Goal: Task Accomplishment & Management: Manage account settings

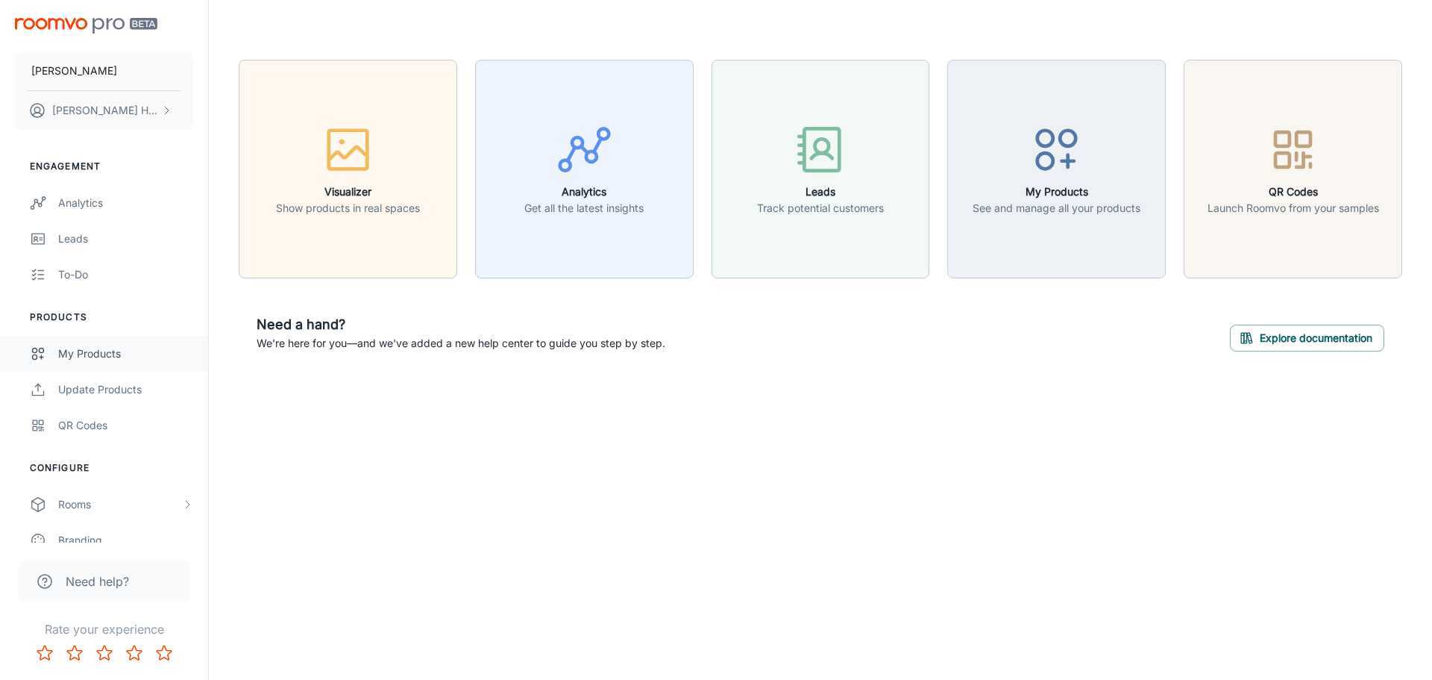
click at [86, 358] on div "My Products" at bounding box center [125, 353] width 135 height 16
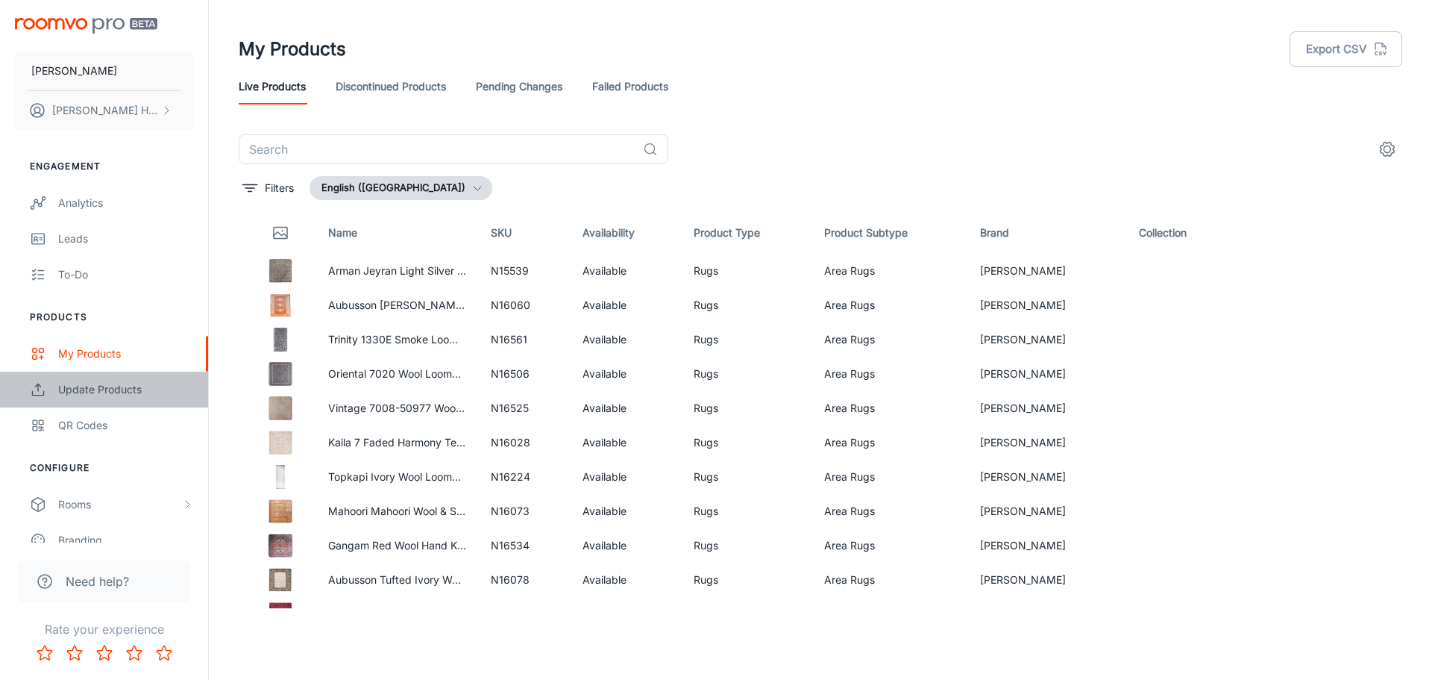
click at [87, 391] on div "Update Products" at bounding box center [125, 389] width 135 height 16
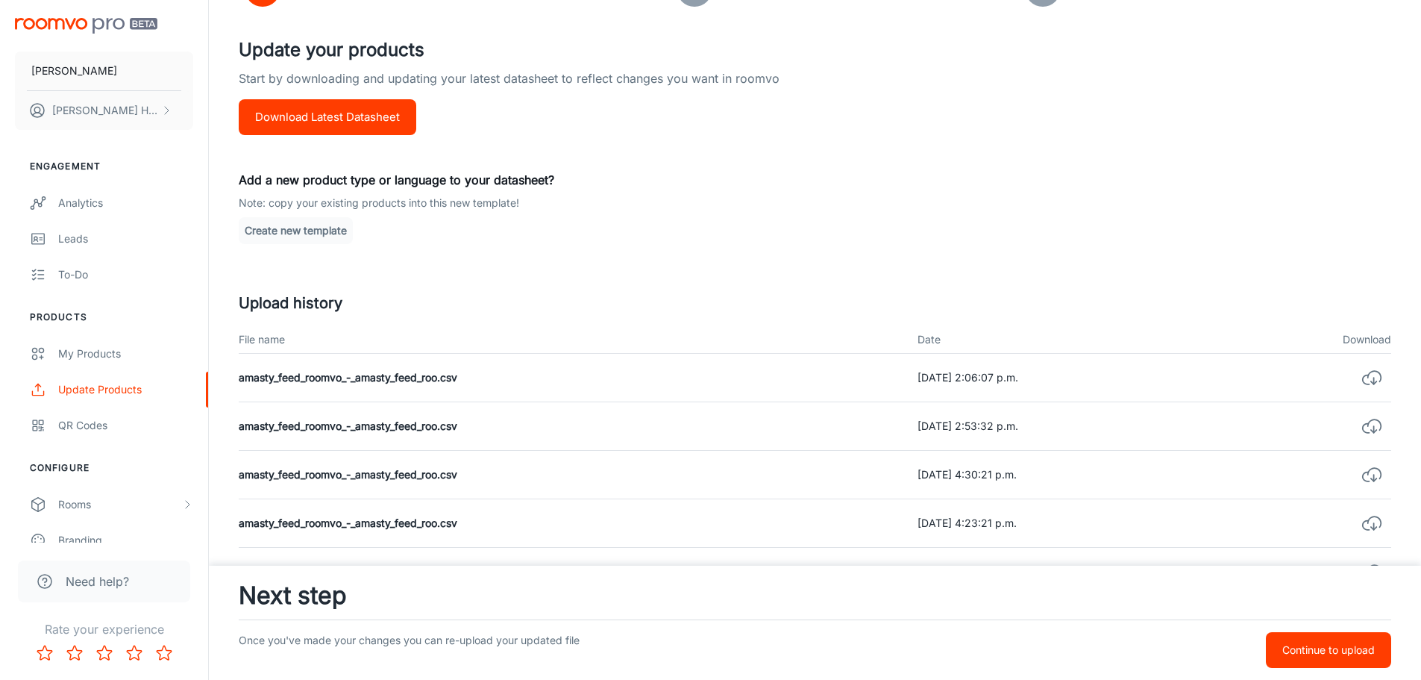
scroll to position [99, 0]
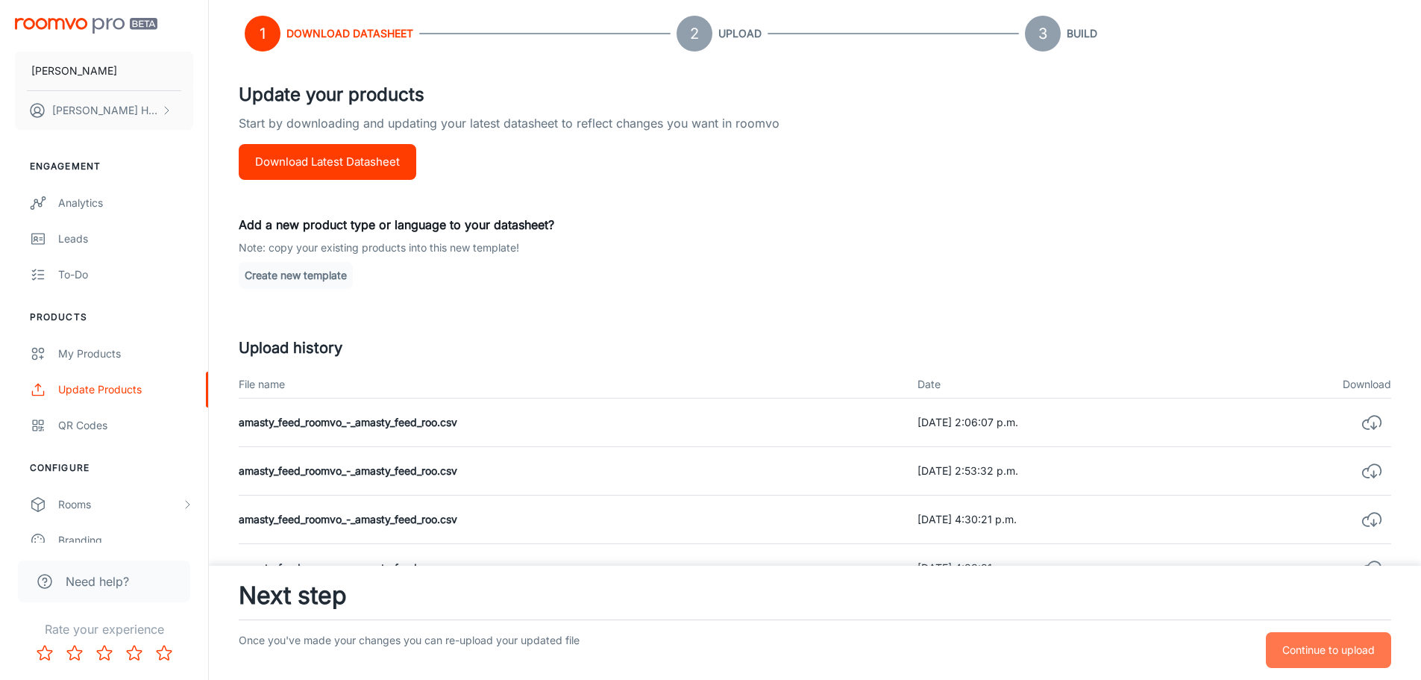
click at [1317, 658] on button "Continue to upload" at bounding box center [1328, 650] width 125 height 36
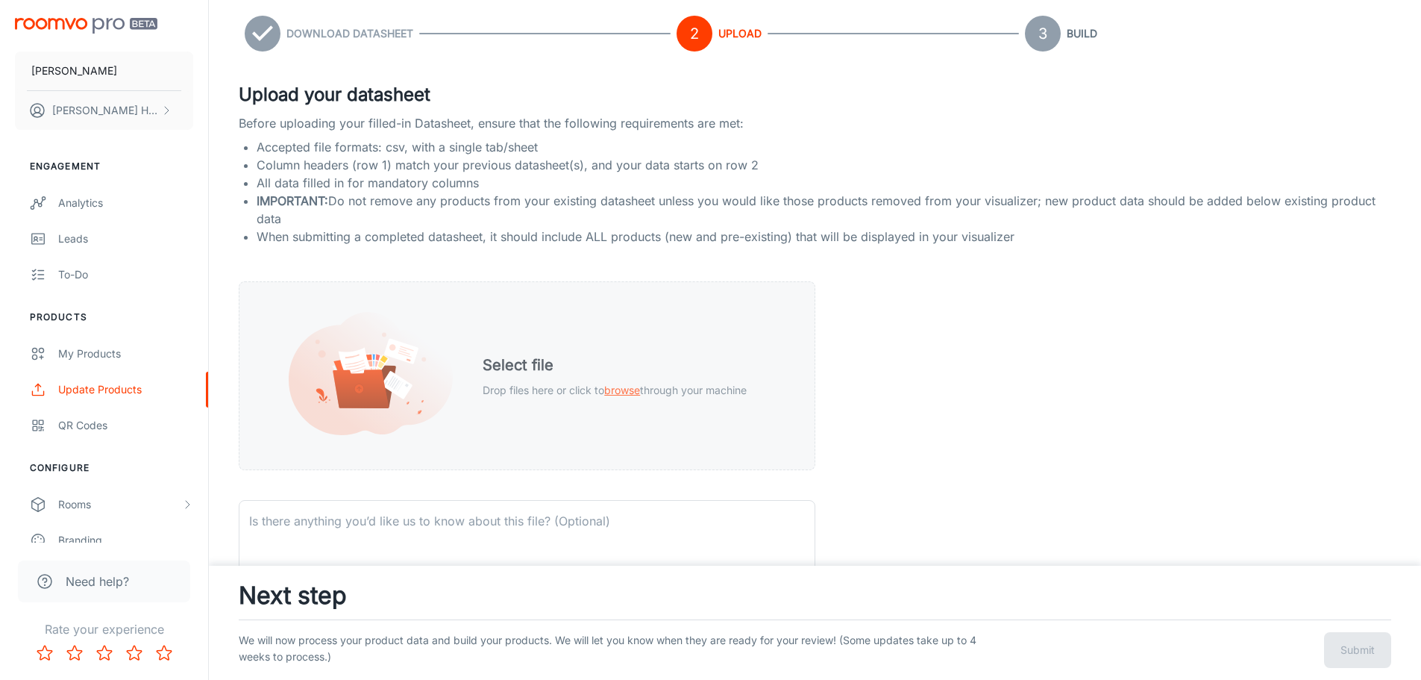
click at [512, 407] on div "Select file Drop files here or click to browse through your machine" at bounding box center [615, 376] width 300 height 81
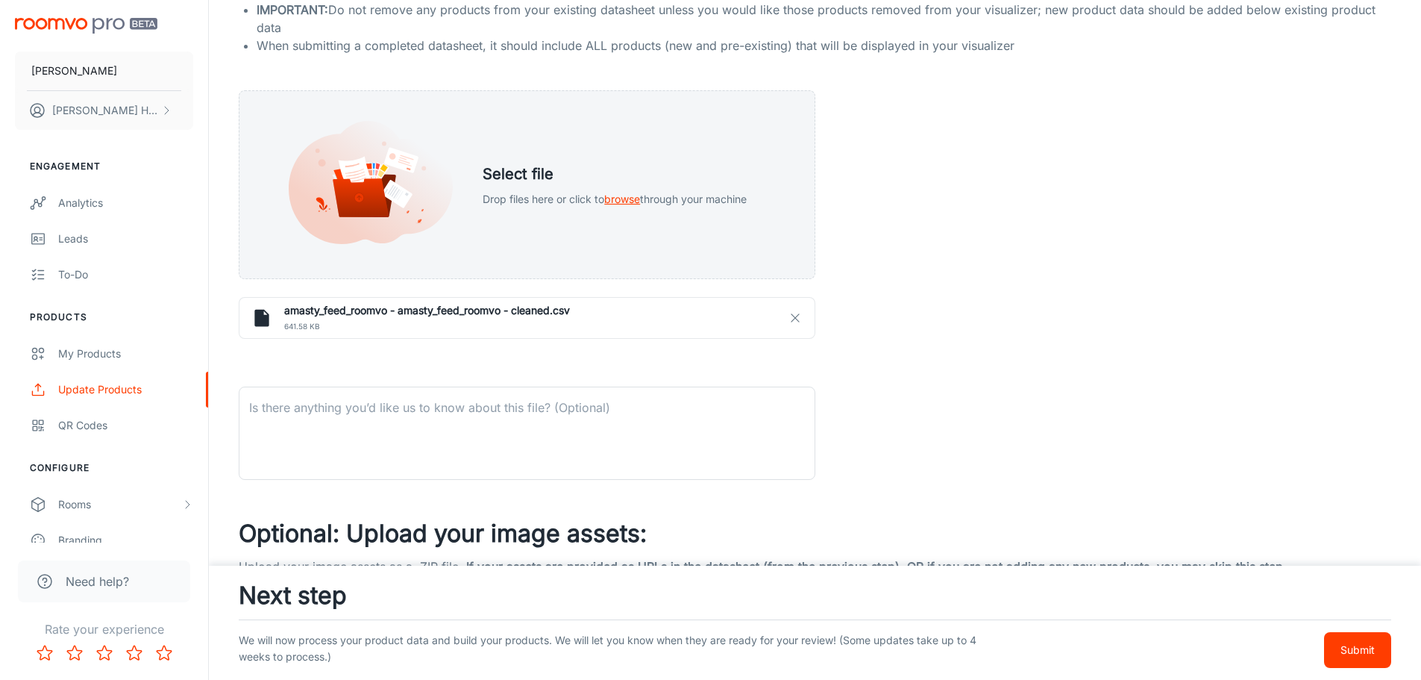
scroll to position [323, 0]
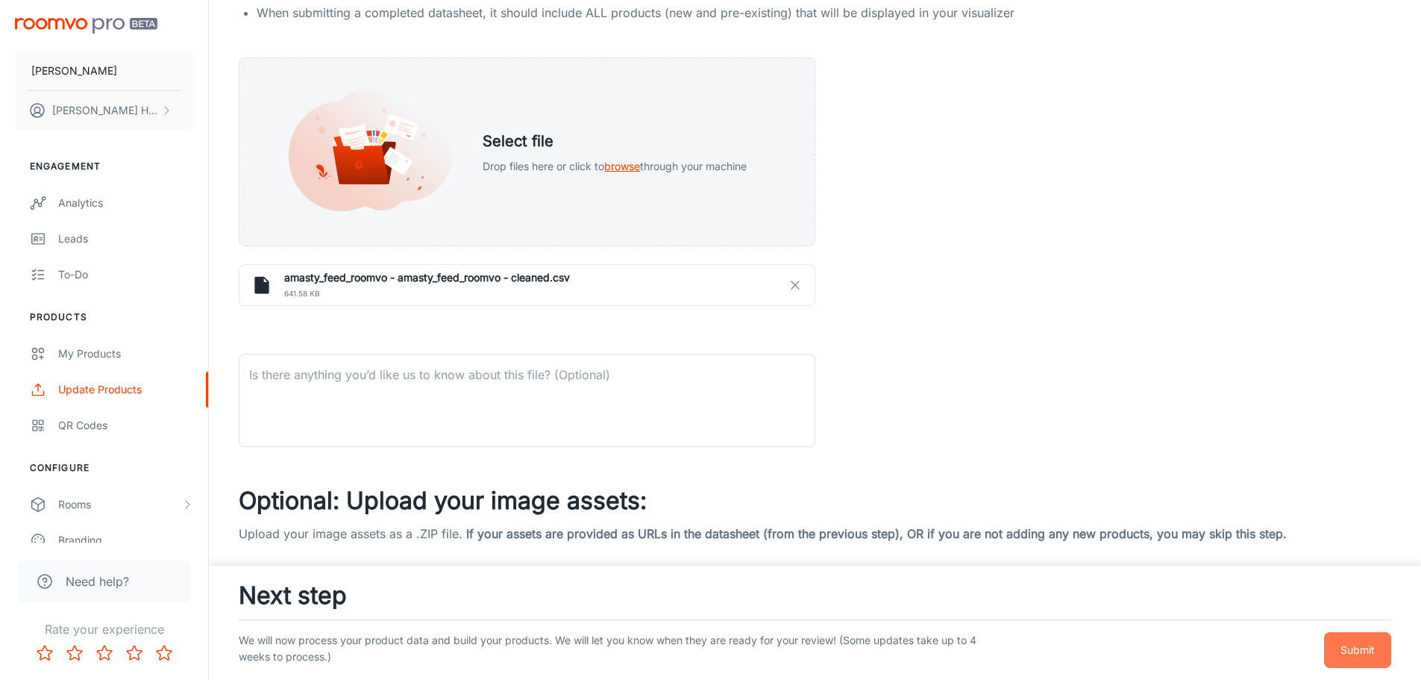
click at [1347, 659] on button "Submit" at bounding box center [1357, 650] width 67 height 36
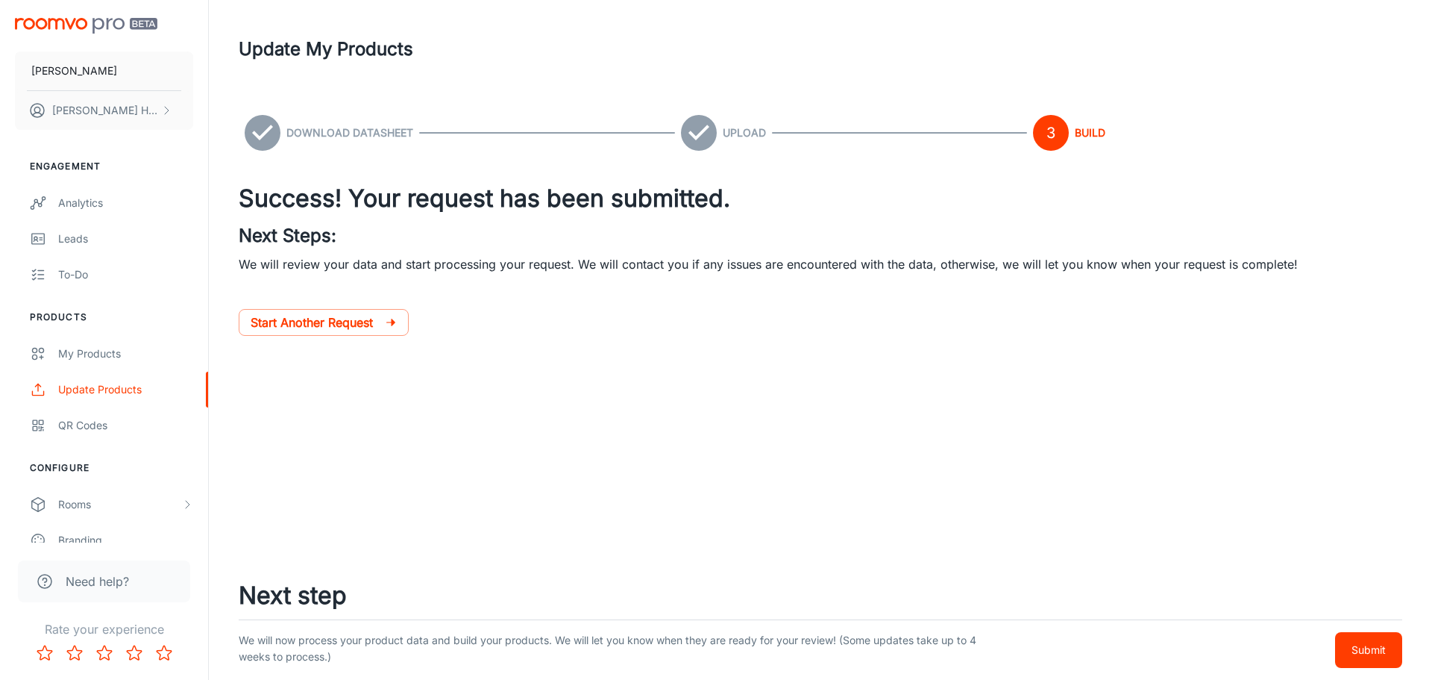
click at [1372, 651] on p "Submit" at bounding box center [1369, 650] width 34 height 16
click at [1366, 645] on p "Submit" at bounding box center [1369, 650] width 34 height 16
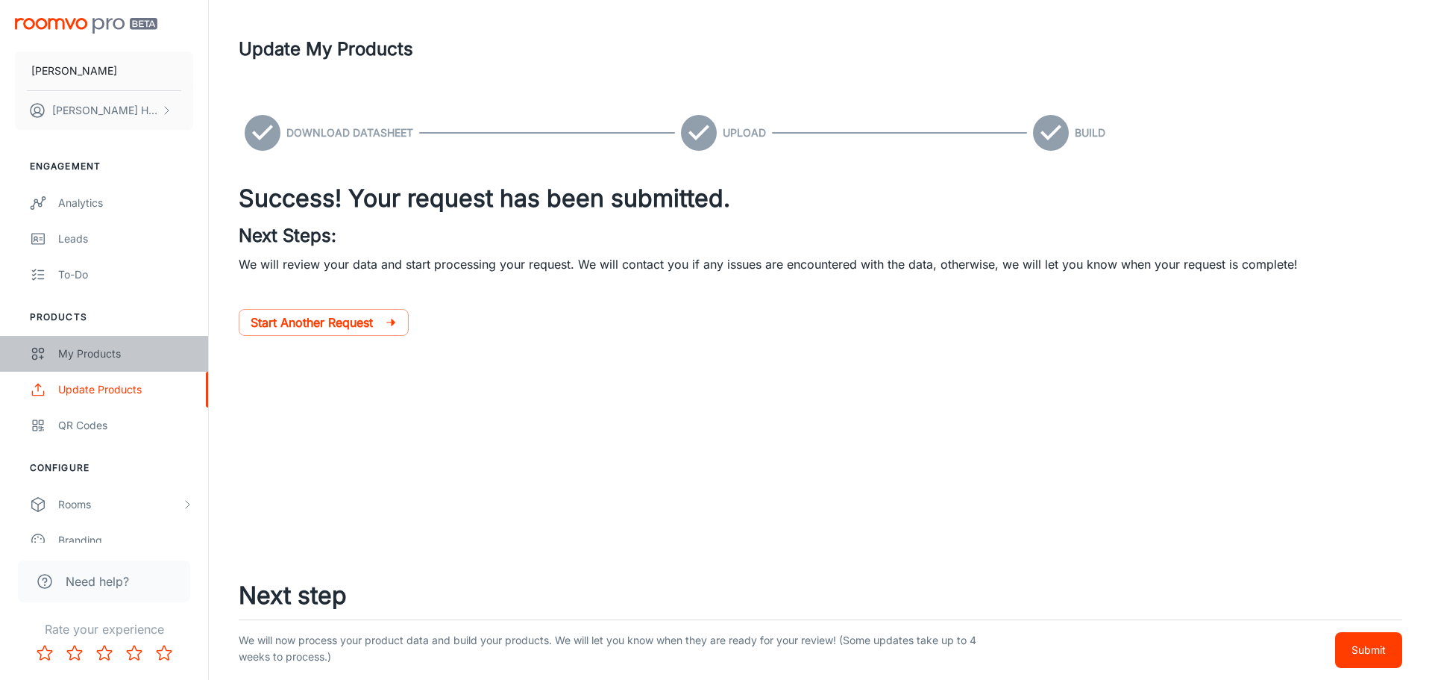
click at [76, 357] on div "My Products" at bounding box center [125, 353] width 135 height 16
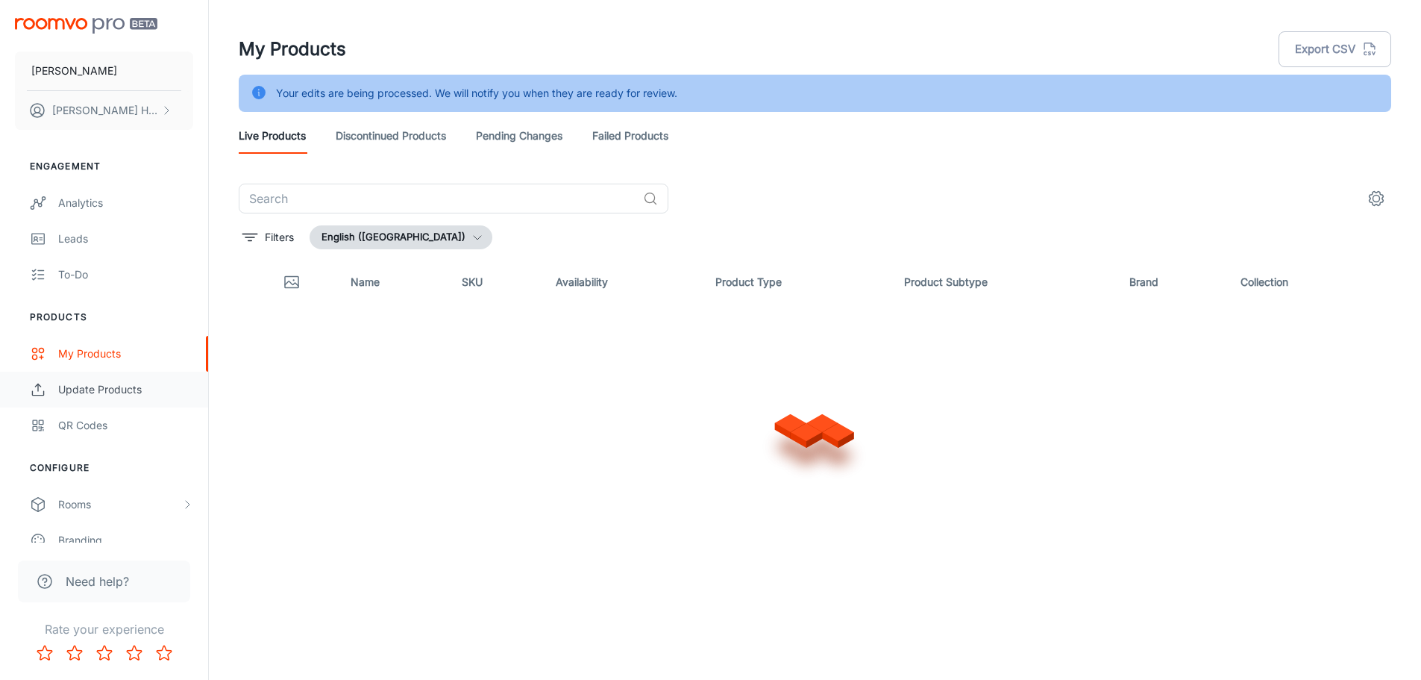
click at [109, 392] on div "Update Products" at bounding box center [125, 389] width 135 height 16
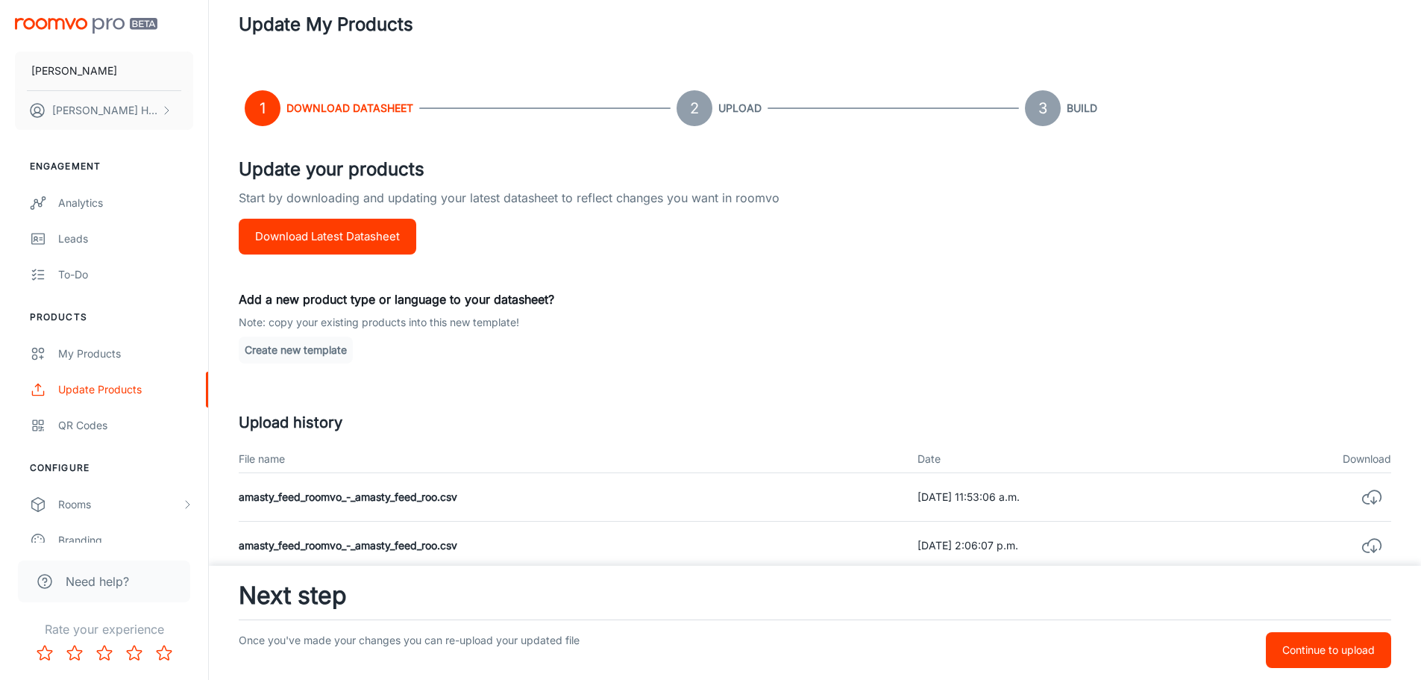
scroll to position [149, 0]
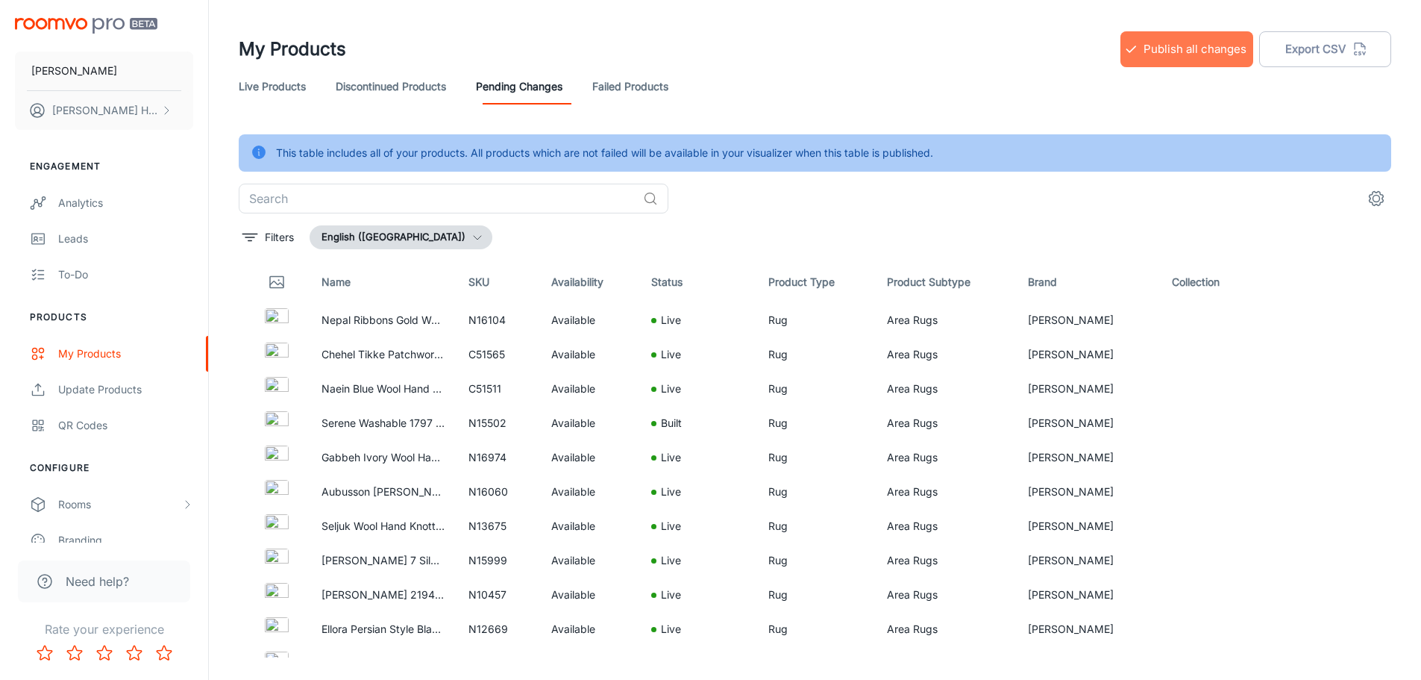
click at [1178, 47] on button "Publish all changes" at bounding box center [1187, 49] width 133 height 36
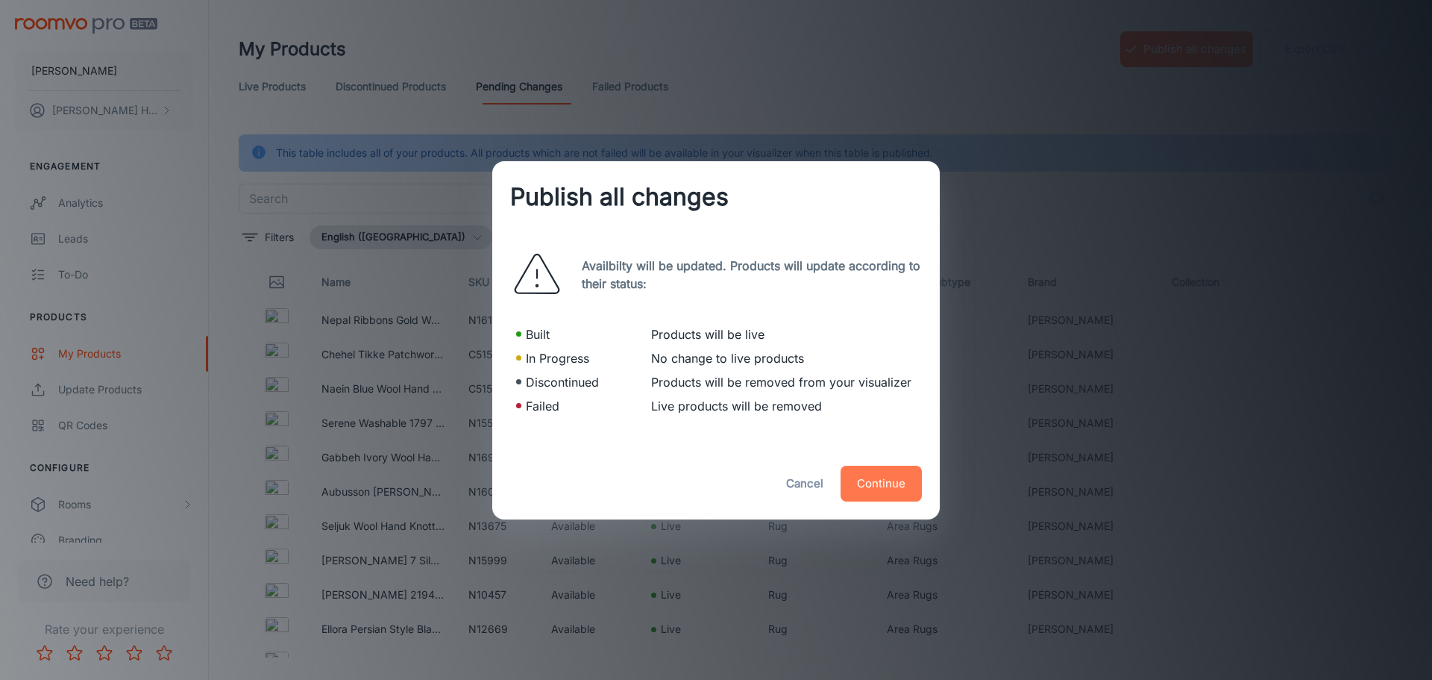
click at [877, 489] on button "Continue" at bounding box center [881, 484] width 81 height 36
